Goal: Information Seeking & Learning: Learn about a topic

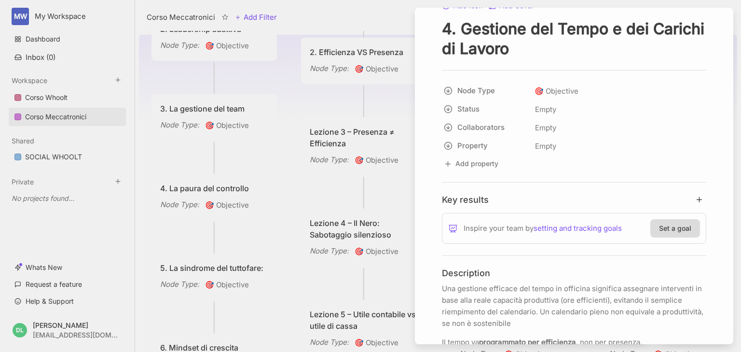
scroll to position [12, 0]
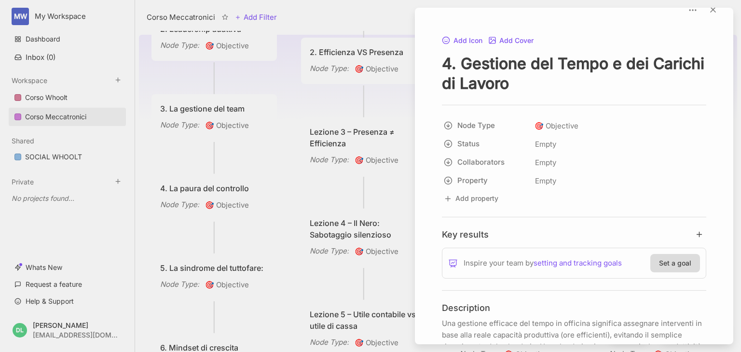
click at [565, 83] on textarea "4. Gestione del Tempo e dei Carichi di Lavoro" at bounding box center [574, 74] width 264 height 40
drag, startPoint x: 565, startPoint y: 83, endPoint x: 463, endPoint y: 64, distance: 103.6
click at [463, 64] on textarea "4. Gestione del Tempo e dei Carichi di Lavoro" at bounding box center [574, 74] width 264 height 40
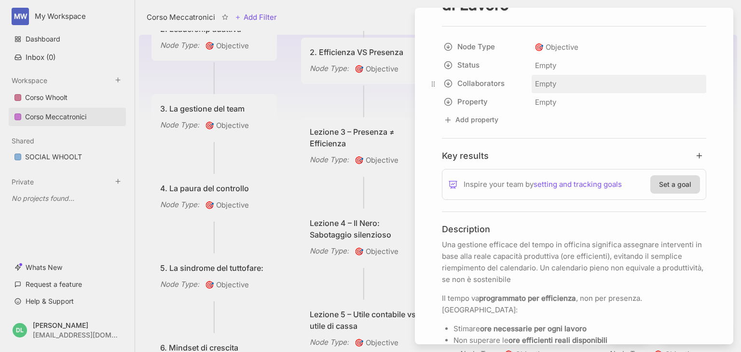
scroll to position [128, 0]
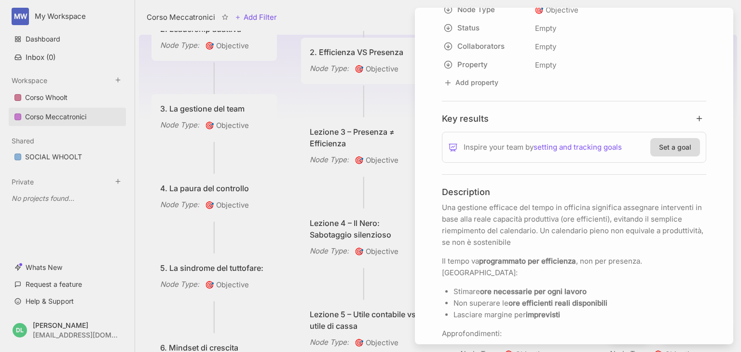
click at [555, 238] on p "Una gestione efficace del tempo in officina significa assegnare interventi in b…" at bounding box center [574, 225] width 264 height 46
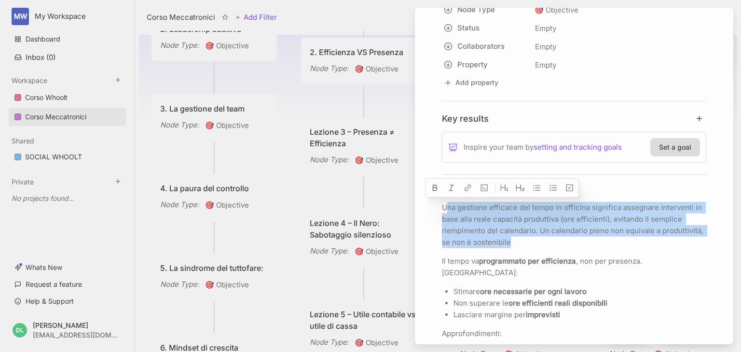
drag, startPoint x: 556, startPoint y: 239, endPoint x: 443, endPoint y: 199, distance: 119.5
copy p "Una gestione efficace del tempo in officina significa assegnare interventi in b…"
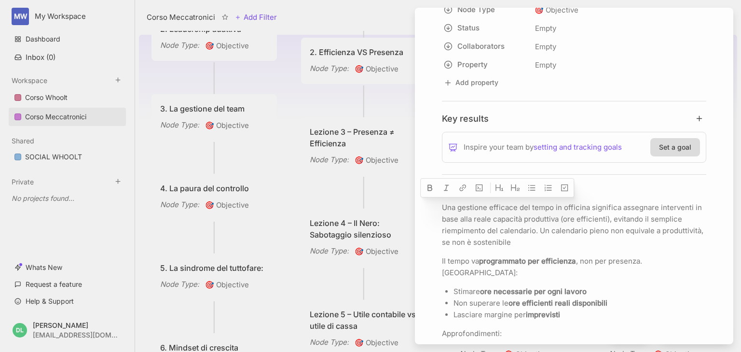
click at [610, 255] on p "Il tempo va programmato per efficienza , non per presenza. [GEOGRAPHIC_DATA]:" at bounding box center [574, 266] width 264 height 23
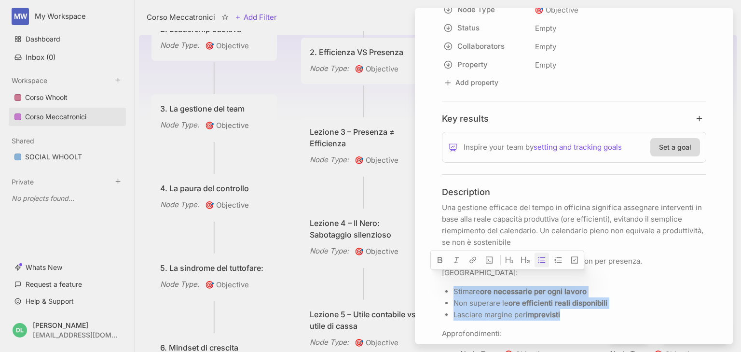
drag, startPoint x: 564, startPoint y: 301, endPoint x: 455, endPoint y: 280, distance: 111.0
click at [455, 286] on ul "Stimare ore necessarie per ogni lavoro Non superare le ore efficienti reali dis…" at bounding box center [574, 303] width 264 height 35
copy ul "Stimare ore necessarie per ogni lavoro Non superare le ore efficienti reali dis…"
click at [613, 297] on p "Non superare le ore efficienti reali disponibili" at bounding box center [580, 303] width 253 height 12
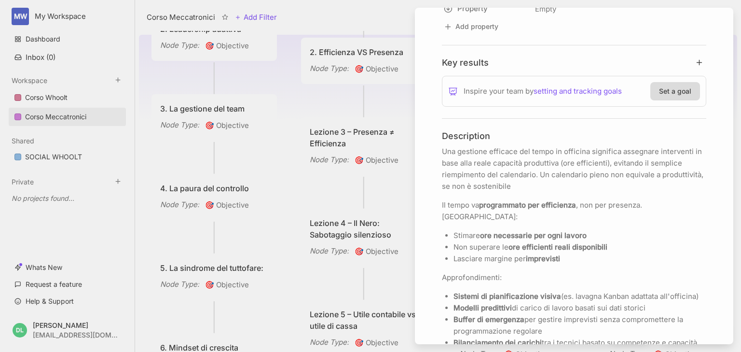
scroll to position [244, 0]
